Goal: Entertainment & Leisure: Browse casually

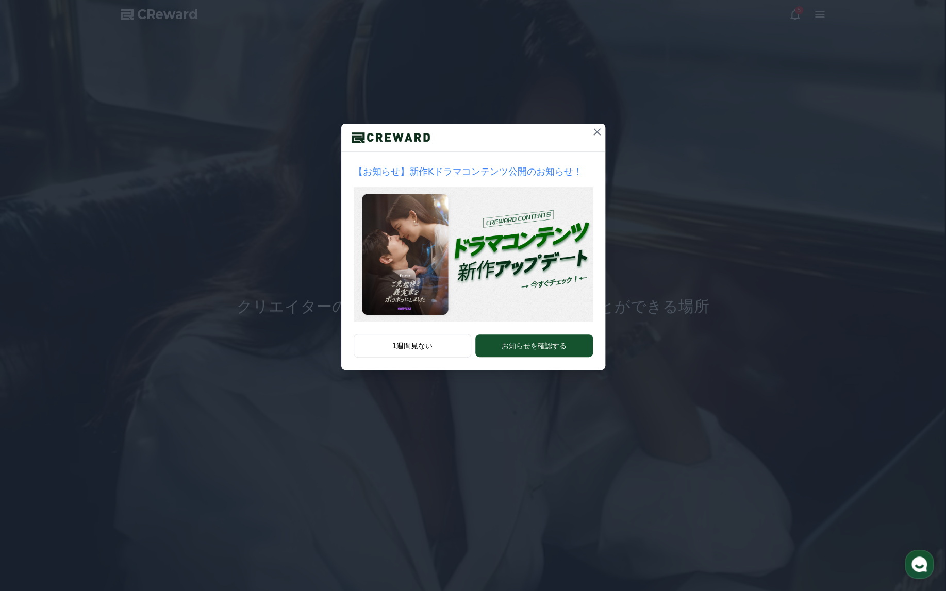
click at [594, 131] on icon at bounding box center [597, 132] width 12 height 12
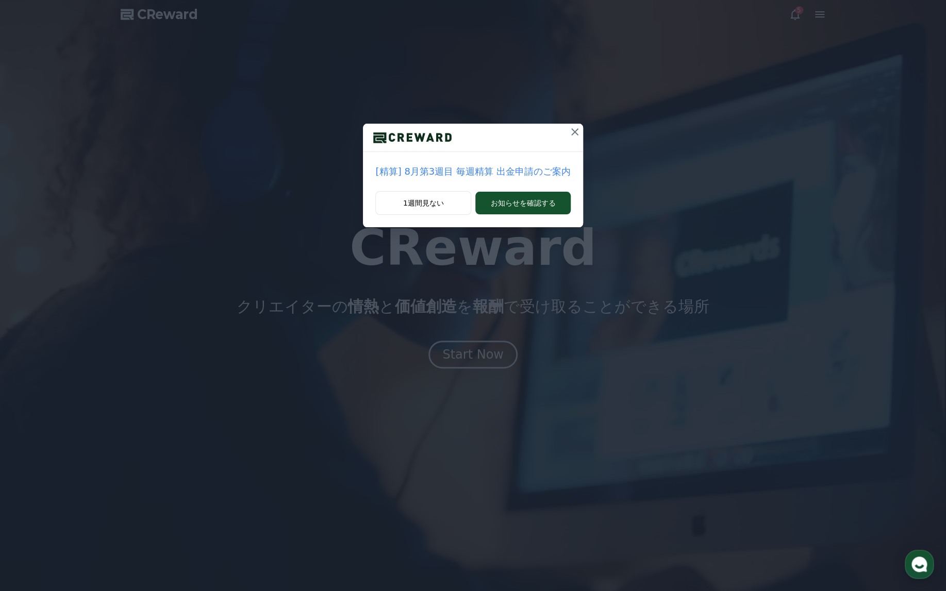
click at [575, 131] on icon at bounding box center [575, 132] width 12 height 12
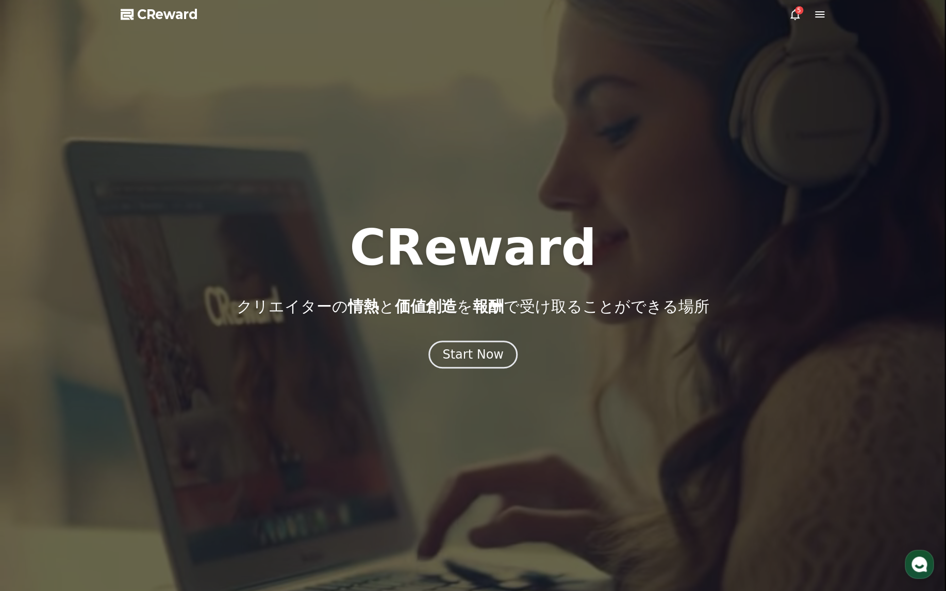
click at [594, 15] on icon at bounding box center [794, 14] width 9 height 11
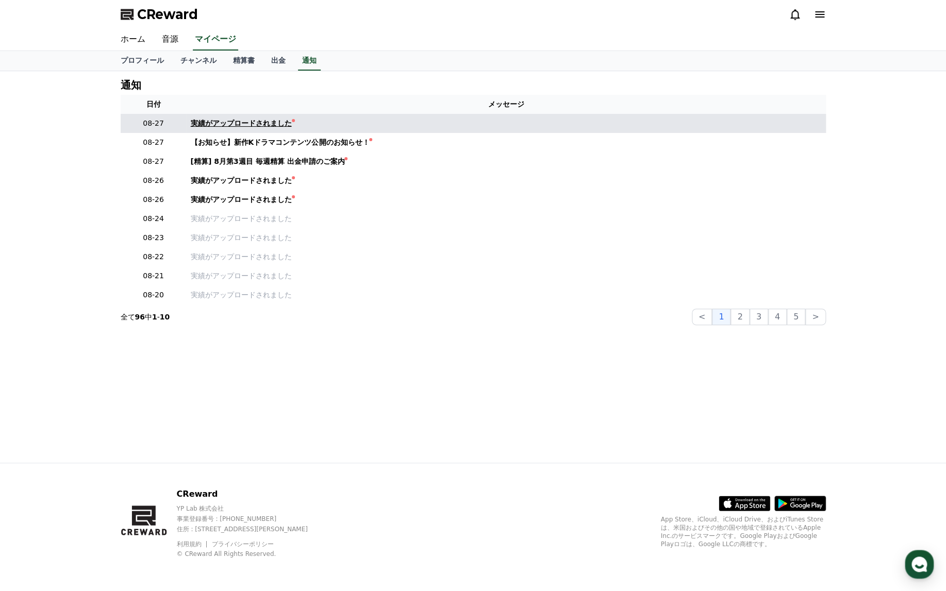
click at [394, 122] on link "実績がアップロードされました" at bounding box center [506, 123] width 631 height 11
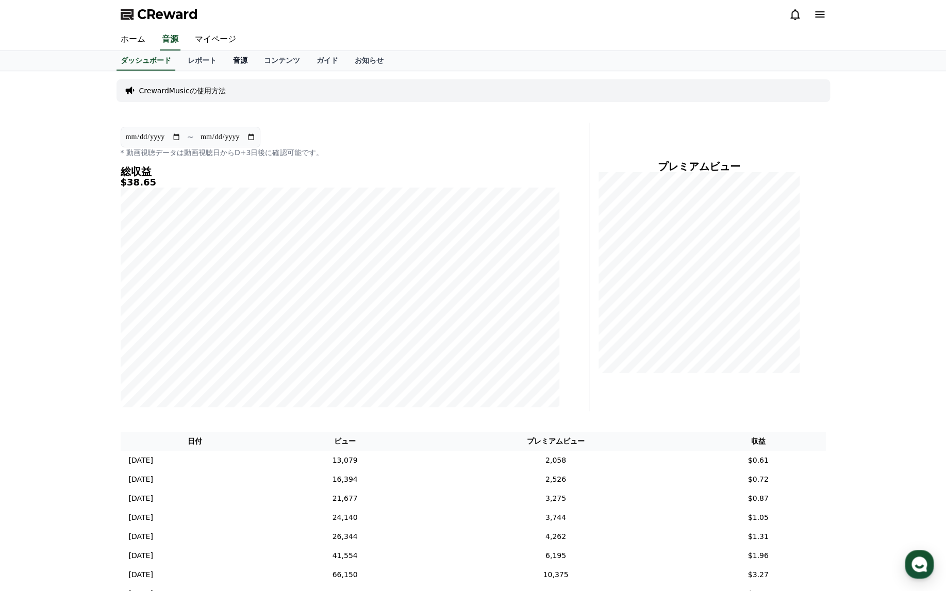
click at [225, 59] on link "音源" at bounding box center [240, 61] width 31 height 20
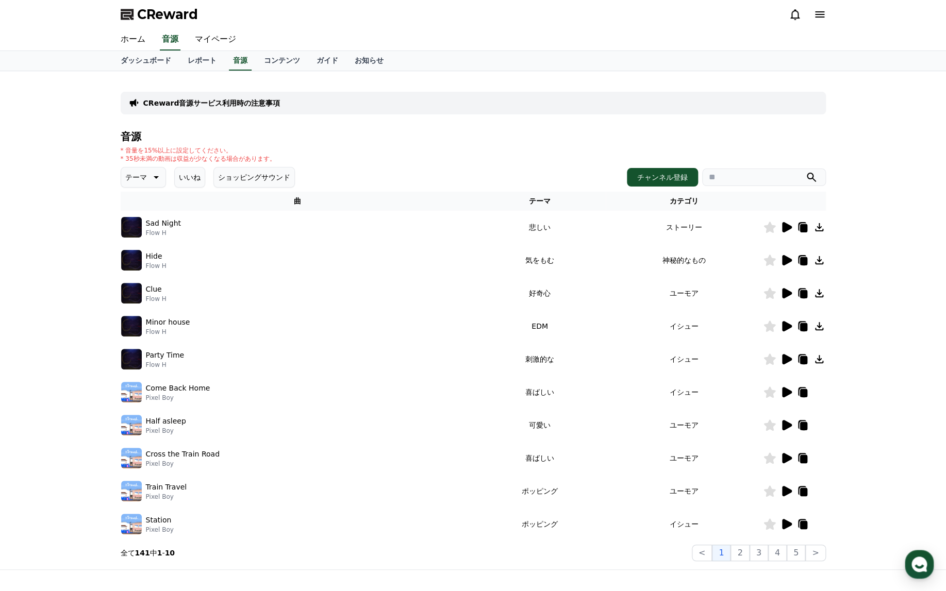
click at [174, 180] on button "いいね" at bounding box center [189, 177] width 31 height 21
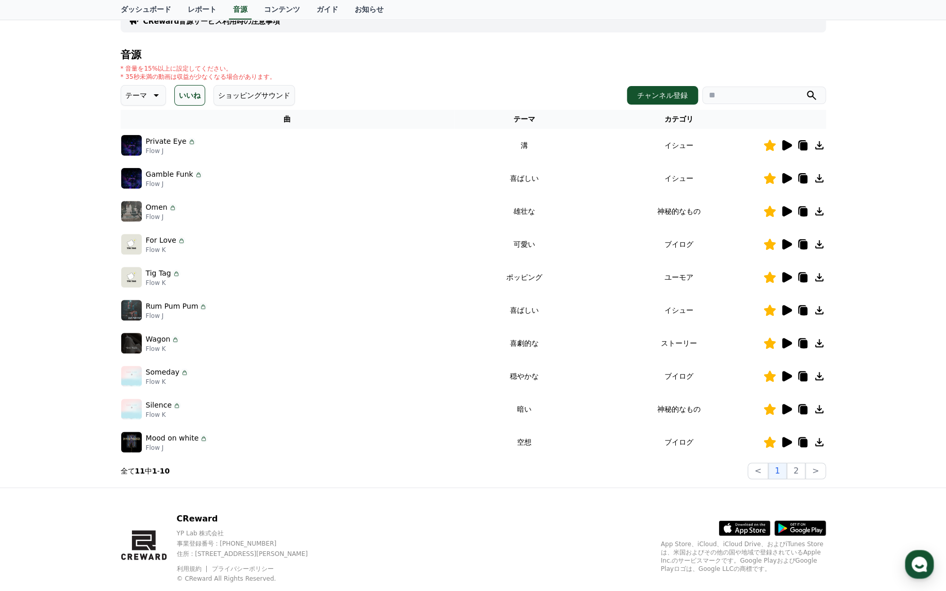
scroll to position [103, 0]
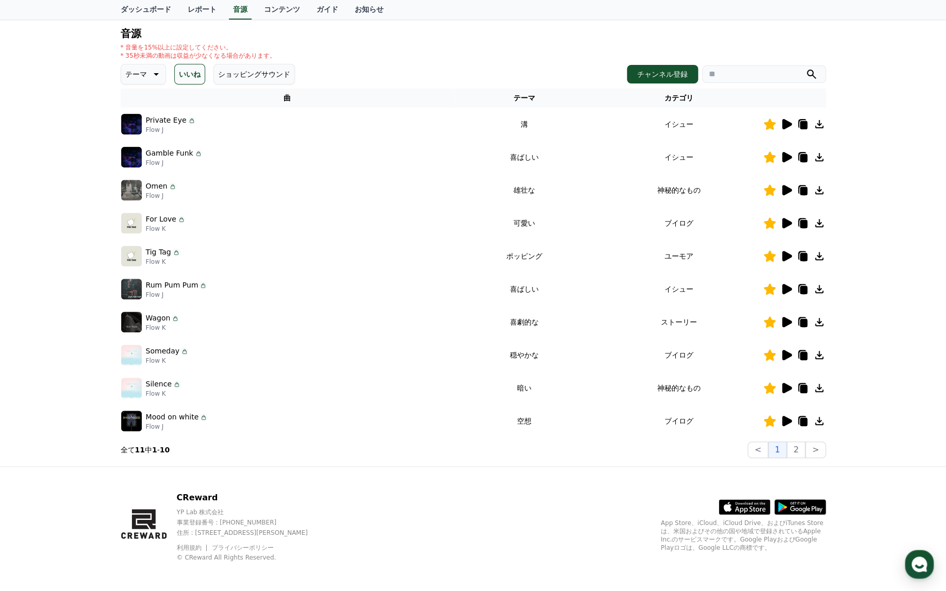
click at [172, 359] on p "Flow K" at bounding box center [167, 361] width 43 height 8
click at [594, 355] on icon at bounding box center [803, 356] width 7 height 8
click at [594, 356] on icon at bounding box center [803, 356] width 7 height 8
